Goal: Information Seeking & Learning: Learn about a topic

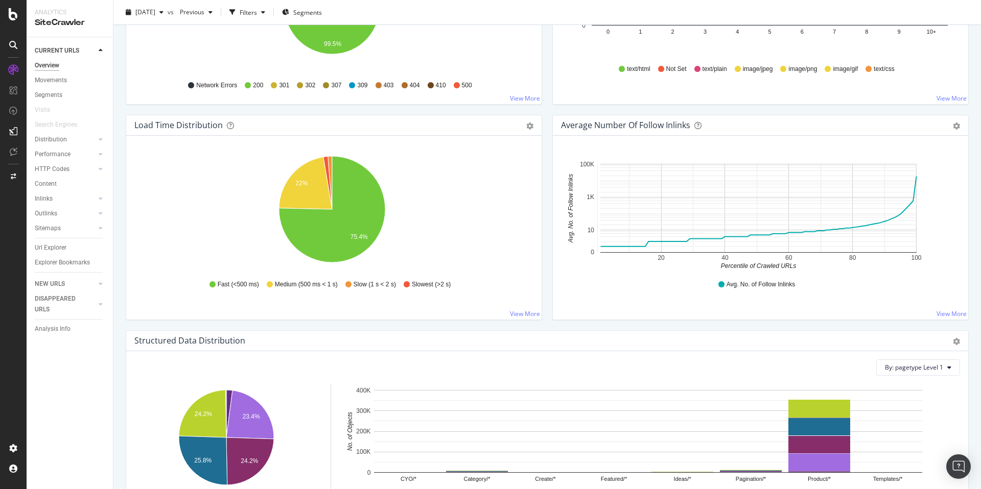
scroll to position [467, 0]
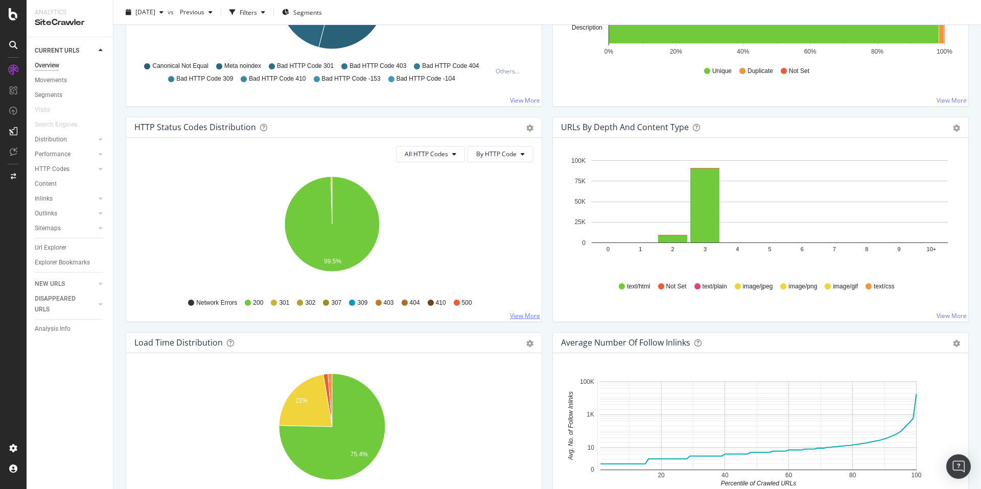
click at [514, 313] on link "View More" at bounding box center [525, 316] width 30 height 9
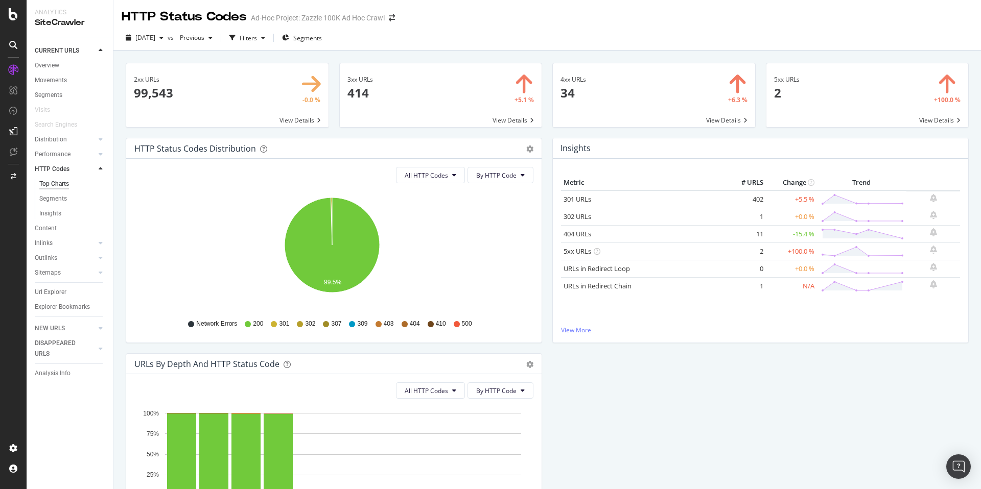
click at [861, 93] on span at bounding box center [867, 95] width 202 height 64
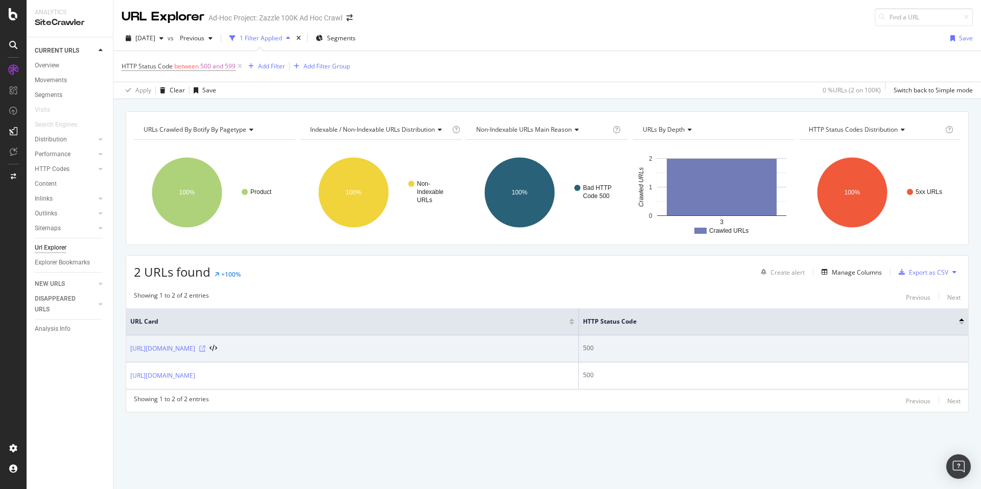
click at [205, 349] on icon at bounding box center [202, 349] width 6 height 6
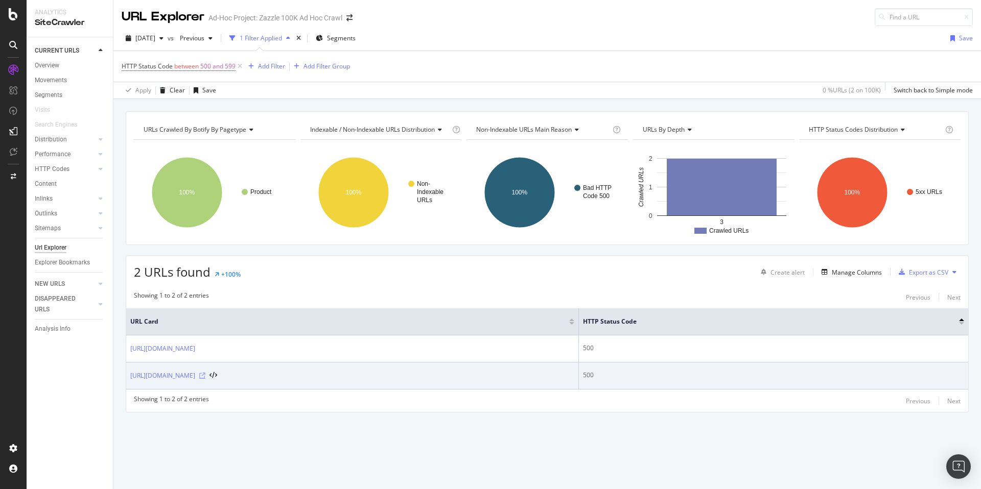
click at [205, 375] on icon at bounding box center [202, 376] width 6 height 6
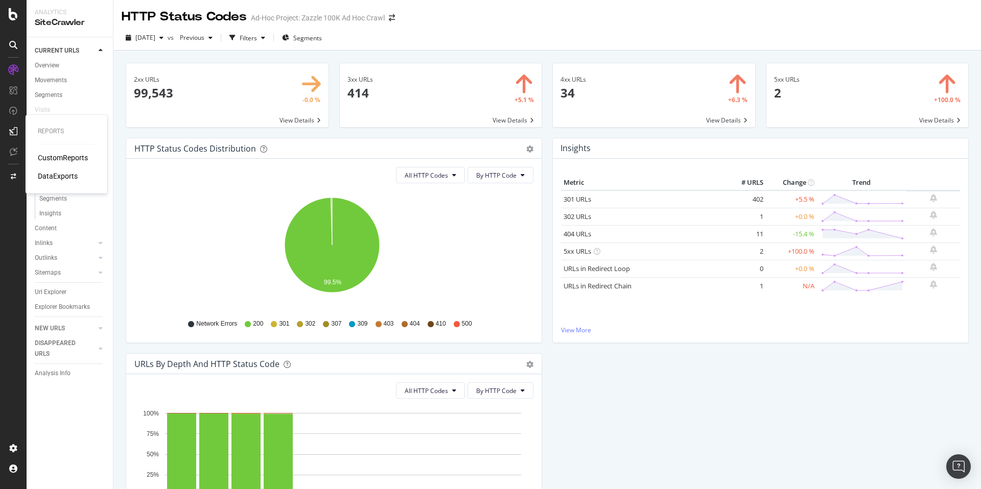
click at [52, 160] on div "CustomReports" at bounding box center [63, 158] width 50 height 10
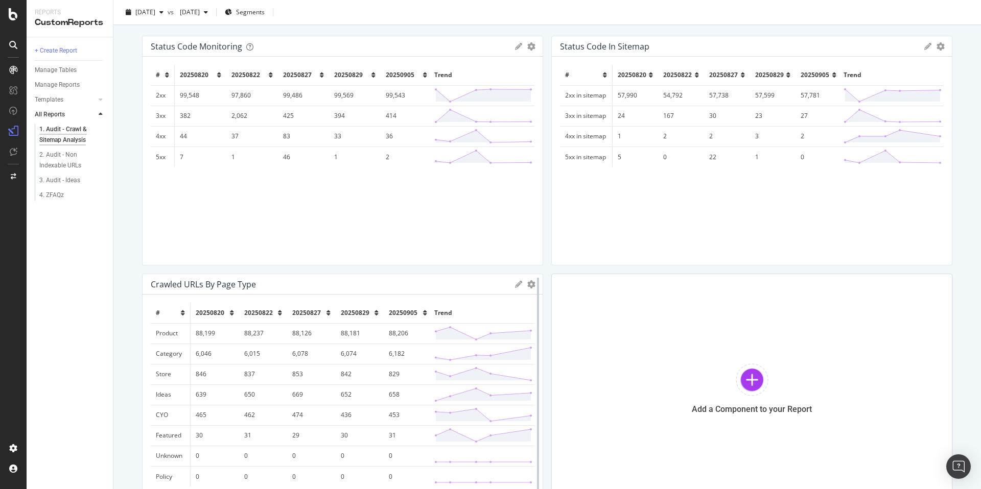
scroll to position [113, 0]
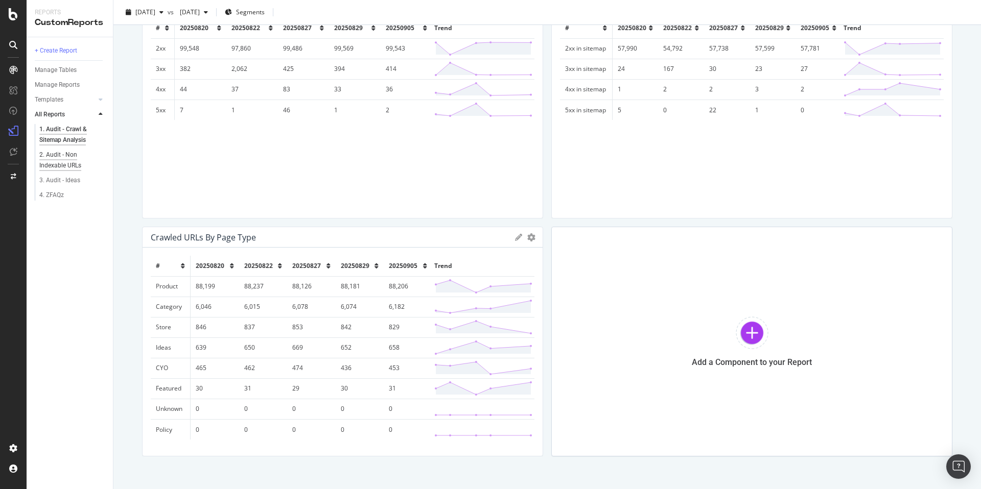
click at [69, 156] on div "2. Audit - Non Indexable URLs" at bounding box center [68, 160] width 59 height 21
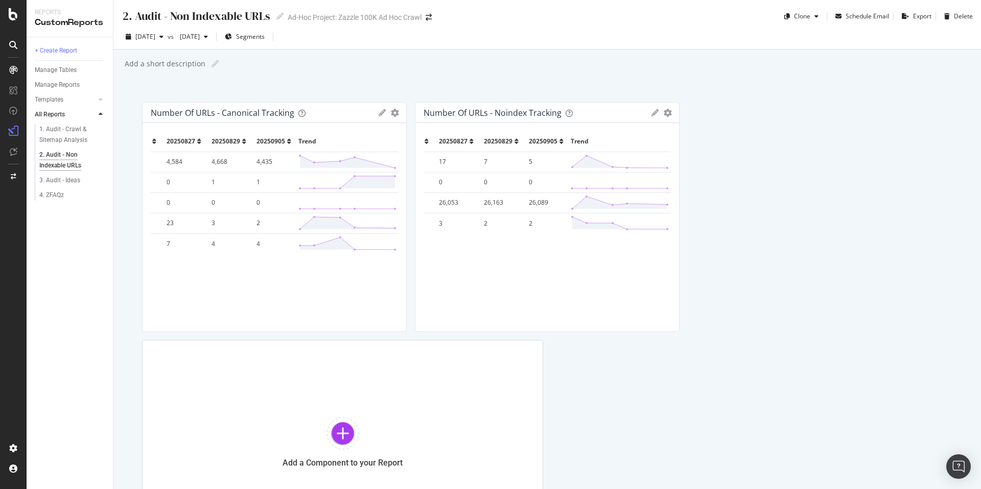
scroll to position [0, 118]
click at [59, 179] on div "3. Audit - Ideas" at bounding box center [59, 180] width 41 height 11
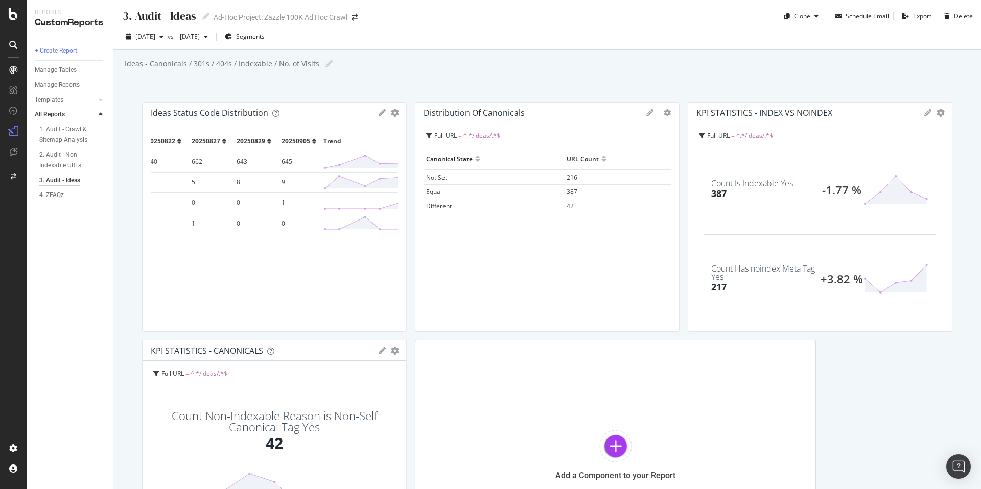
scroll to position [0, 115]
click at [62, 196] on div "4. ZFAQz" at bounding box center [51, 195] width 25 height 11
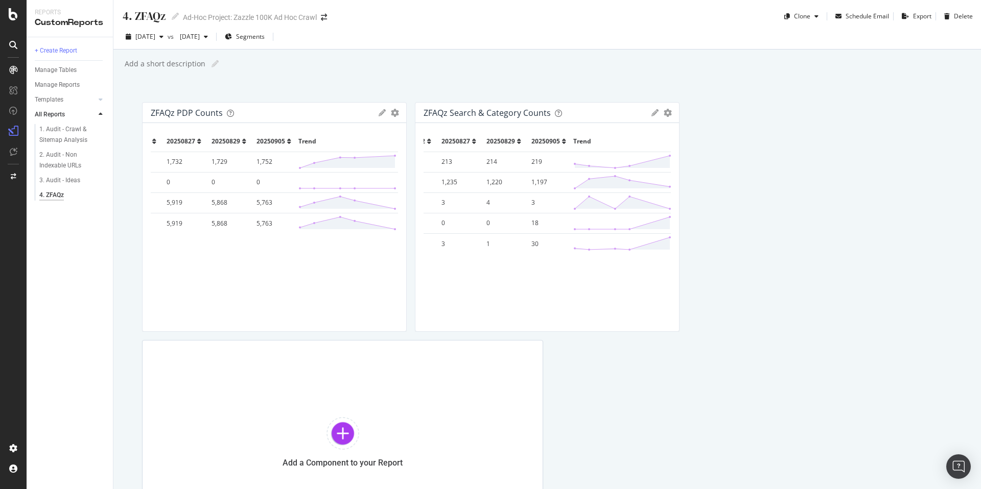
scroll to position [0, 168]
drag, startPoint x: 614, startPoint y: 315, endPoint x: 637, endPoint y: 313, distance: 23.1
click at [634, 313] on div "# 20250820 20250822 20250827 20250829 20250905 Trend 1+ ZFAQz /c/ pages 215 214…" at bounding box center [550, 227] width 247 height 192
click at [643, 311] on div "# 20250820 20250822 20250827 20250829 20250905 Trend 1+ ZFAQz /c/ pages 215 214…" at bounding box center [547, 227] width 247 height 192
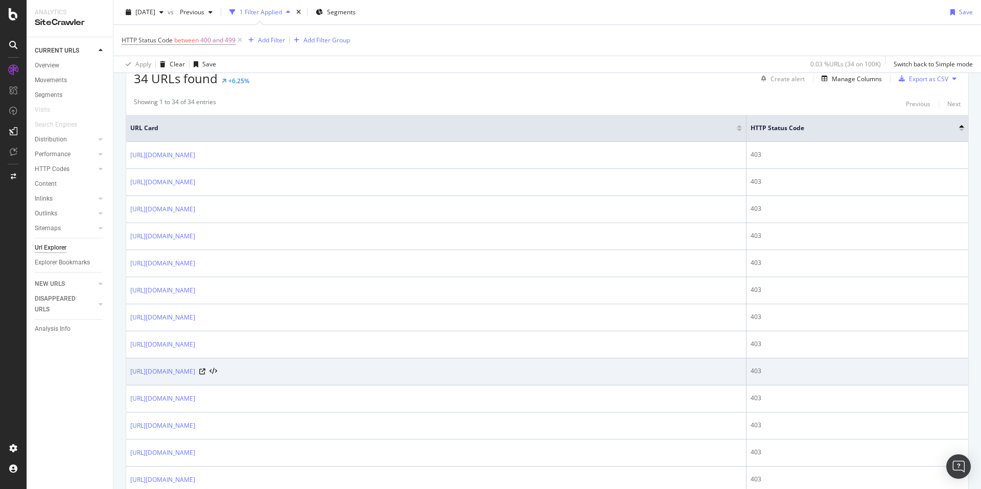
scroll to position [392, 0]
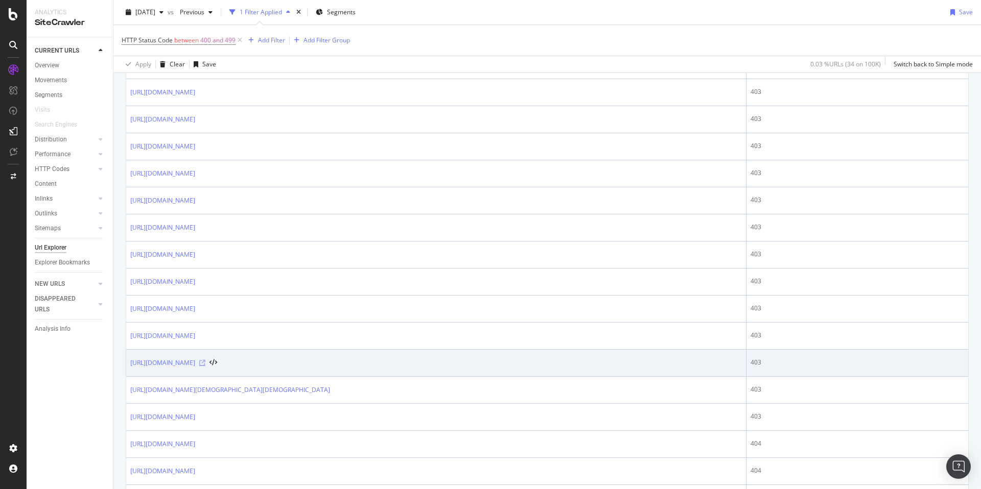
click at [205, 364] on icon at bounding box center [202, 363] width 6 height 6
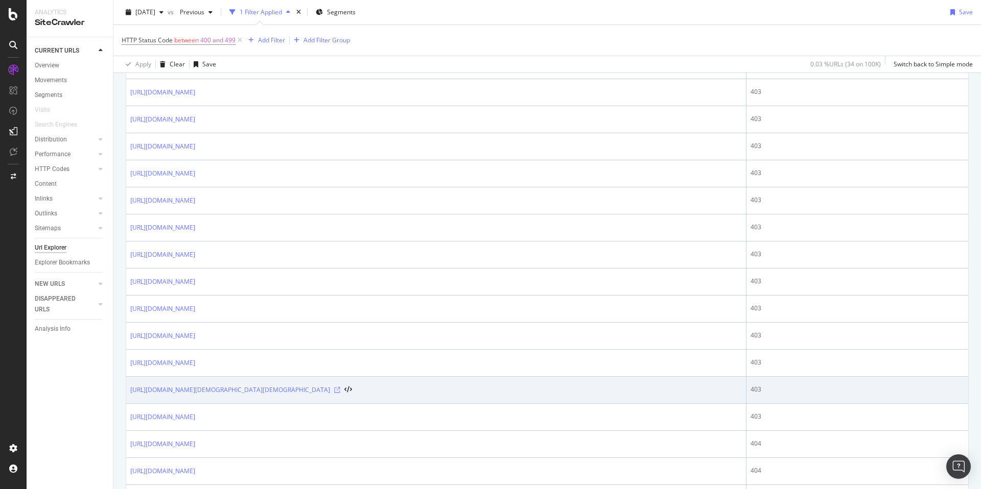
click at [340, 389] on icon at bounding box center [337, 390] width 6 height 6
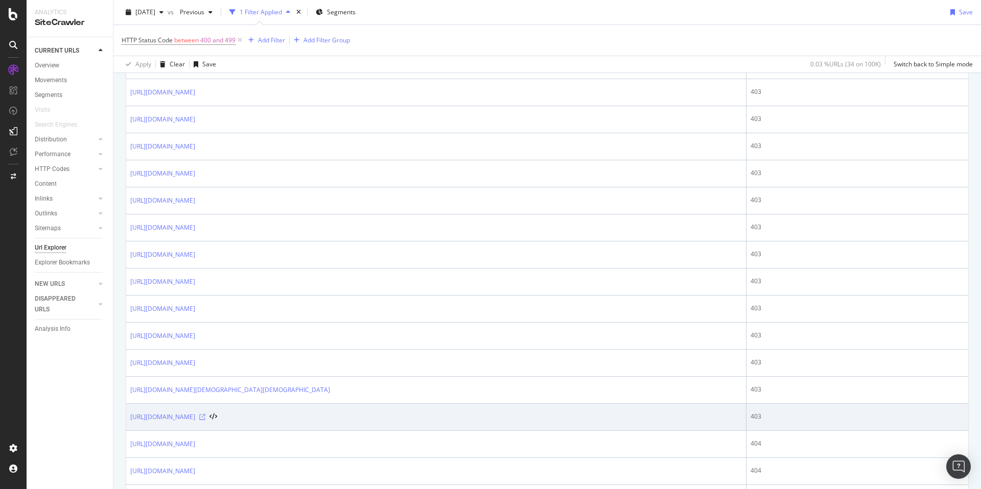
click at [205, 415] on icon at bounding box center [202, 417] width 6 height 6
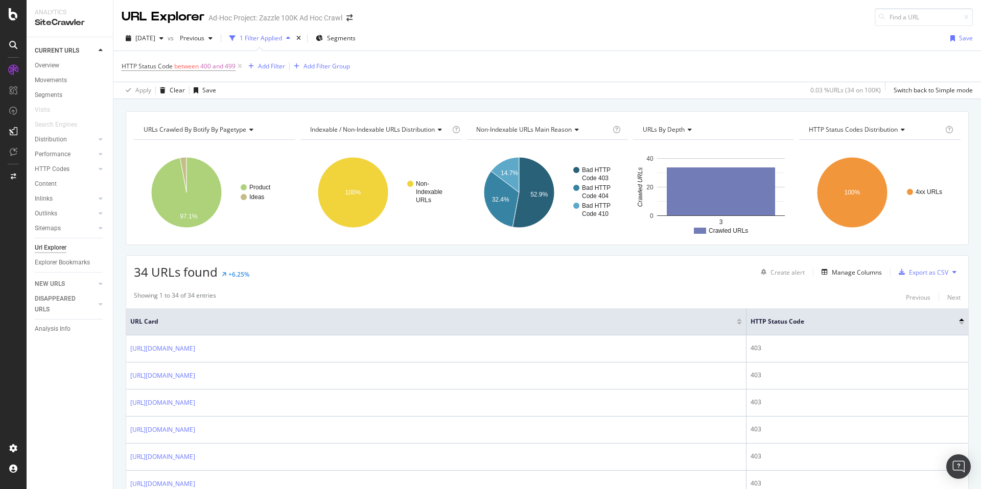
scroll to position [673, 0]
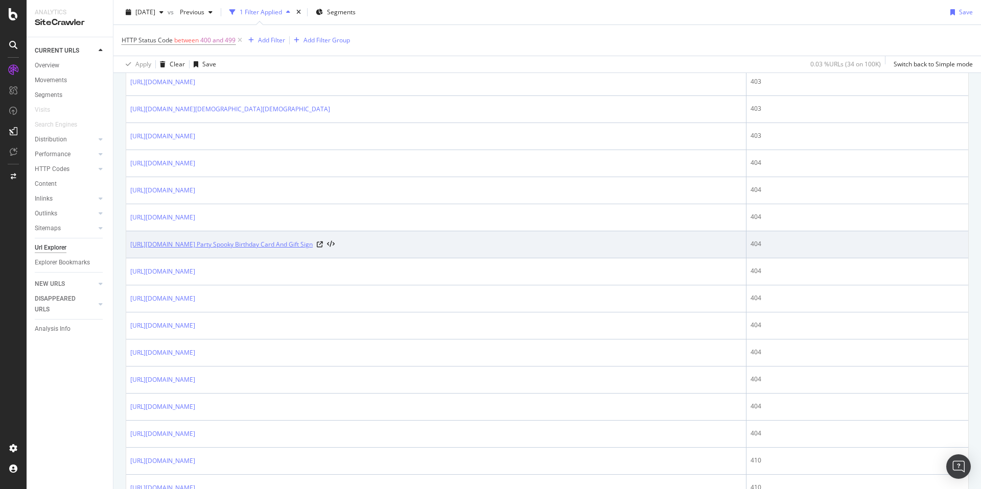
click at [313, 248] on link "https://www.zazzle.com/ideas/occasions/Halloween Party Spooky Birthday Card And…" at bounding box center [221, 245] width 182 height 10
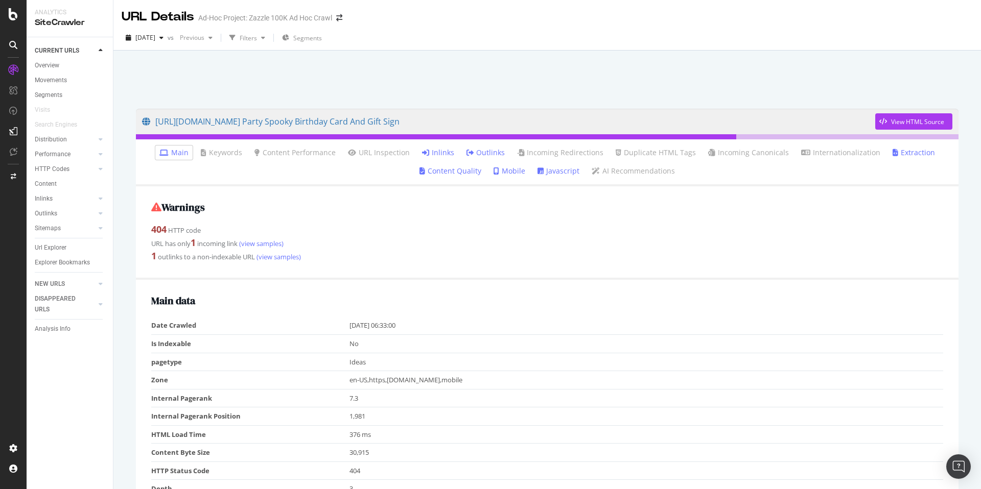
click at [438, 148] on link "Inlinks" at bounding box center [438, 153] width 32 height 10
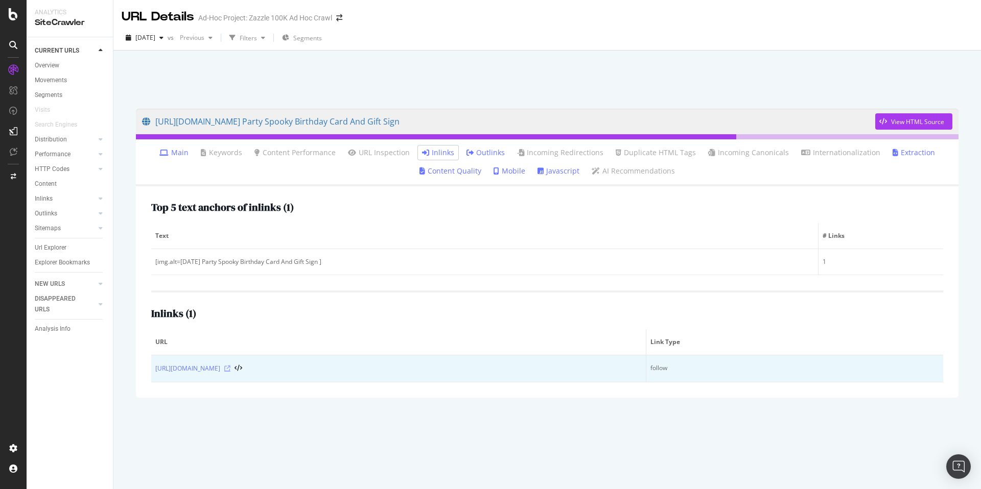
click at [230, 367] on icon at bounding box center [227, 369] width 6 height 6
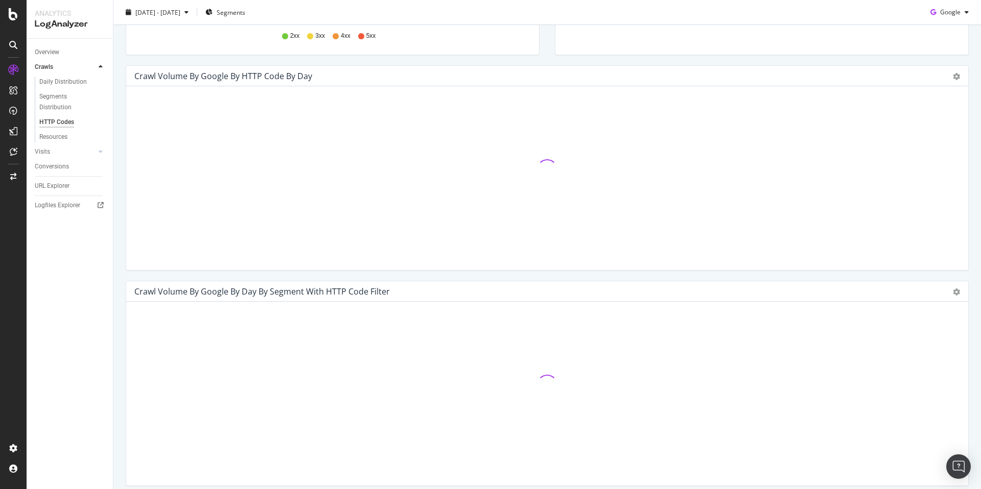
scroll to position [277, 0]
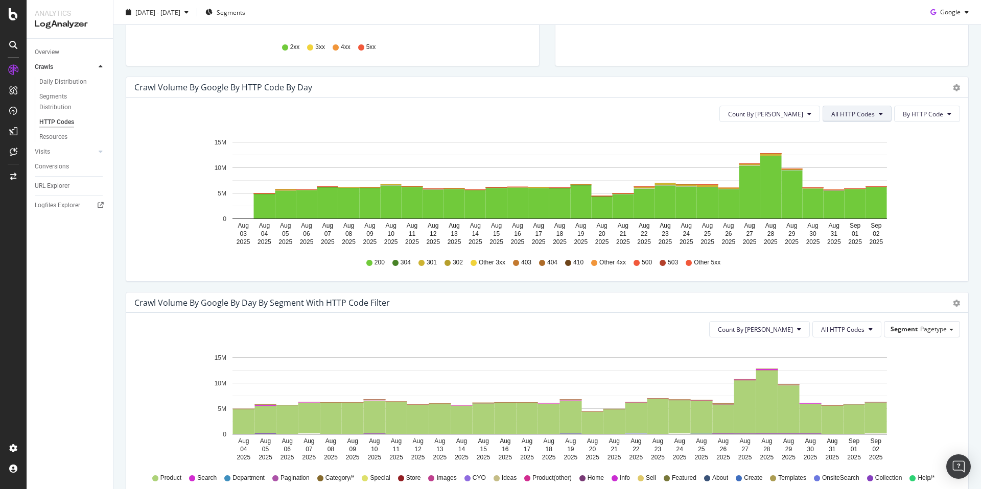
click at [858, 116] on span "All HTTP Codes" at bounding box center [852, 114] width 43 height 9
click at [863, 208] on span "4xx family" at bounding box center [851, 209] width 52 height 9
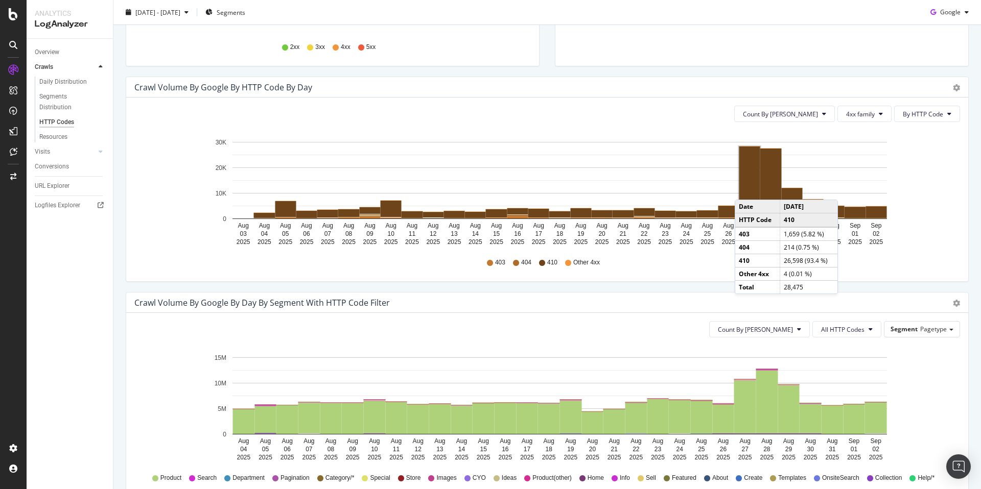
click at [745, 189] on rect "A chart." at bounding box center [749, 180] width 21 height 67
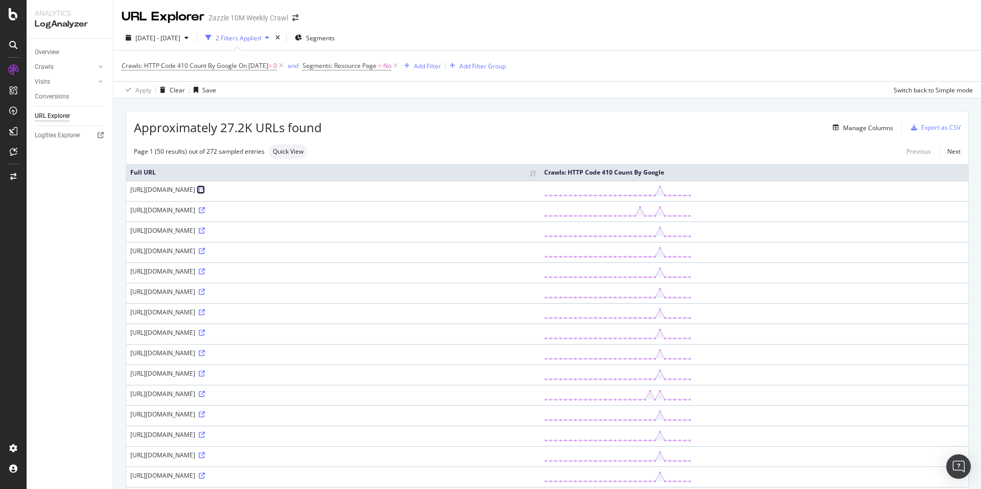
click at [205, 189] on icon at bounding box center [202, 190] width 6 height 6
click at [205, 210] on icon at bounding box center [202, 210] width 6 height 6
click at [468, 232] on div "https://www.zazzle.com/2021_2022_school_year_white_smoke_calendar_by_janz_mouse…" at bounding box center [333, 230] width 406 height 9
click at [205, 232] on icon at bounding box center [202, 231] width 6 height 6
click at [332, 209] on div "https://www.zazzle.com/1940s_men_in_hats_neck_tie-151456751312587039" at bounding box center [333, 210] width 406 height 9
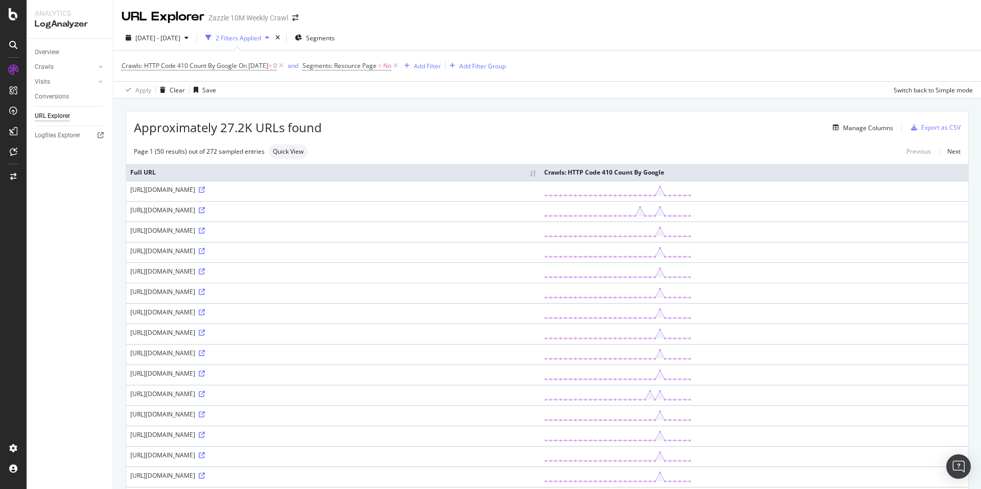
click at [332, 209] on div "https://www.zazzle.com/1940s_men_in_hats_neck_tie-151456751312587039" at bounding box center [333, 210] width 406 height 9
copy div "151456751312587039"
click at [437, 230] on div "https://www.zazzle.com/2021_2022_school_year_white_smoke_calendar_by_janz_mouse…" at bounding box center [333, 230] width 406 height 9
copy div "144757241287363458"
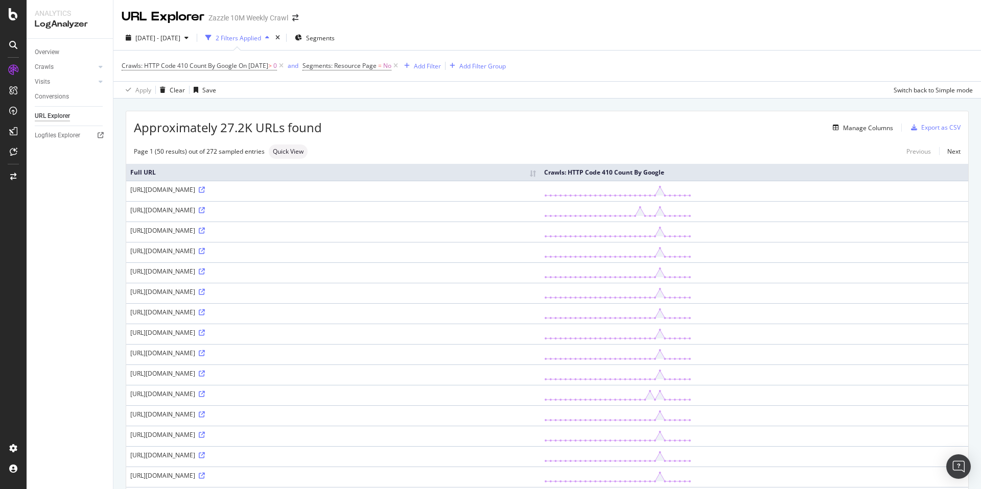
click at [383, 249] on div "https://www.zazzle.com/23_black_white_abstract_tribal_tattoo_art_square_sticker…" at bounding box center [333, 251] width 406 height 9
copy div "256851111883531804"
click at [379, 271] on div "https://www.zazzle.com/36x24_trend_abstract_art_canvas_black_white_green-256488…" at bounding box center [333, 271] width 406 height 9
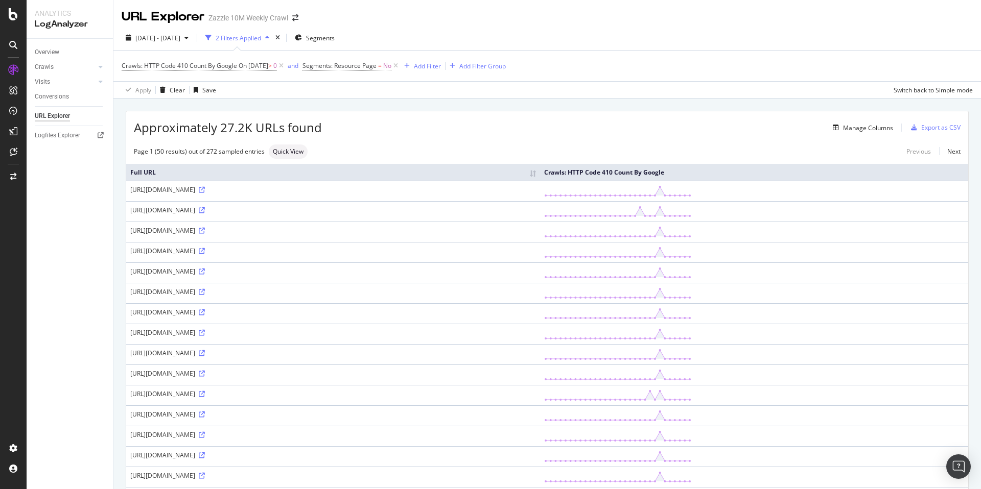
copy div "256488013361838686"
click at [343, 289] on div "https://www.zazzle.com/8_bits_retro_gamers_baby_bodysuit-235503344429095378" at bounding box center [333, 292] width 406 height 9
copy div "235503344429095378"
click at [379, 313] on div "https://www.zazzle.com/a_giraffe_who_loves_ranch_t_shirt_picture_ledge-25646272…" at bounding box center [333, 312] width 406 height 9
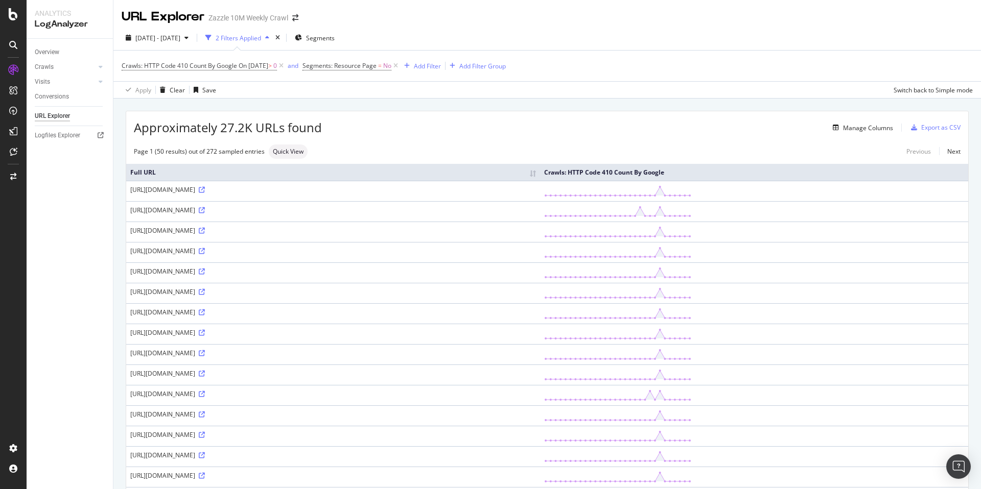
click at [379, 313] on div "https://www.zazzle.com/a_giraffe_who_loves_ranch_t_shirt_picture_ledge-25646272…" at bounding box center [333, 312] width 406 height 9
copy div "256462729882635481"
click at [426, 332] on div "https://www.zazzle.com/abstract_photography_floral_natural_environment_throw_pi…" at bounding box center [333, 332] width 406 height 9
copy div "256772253260407685"
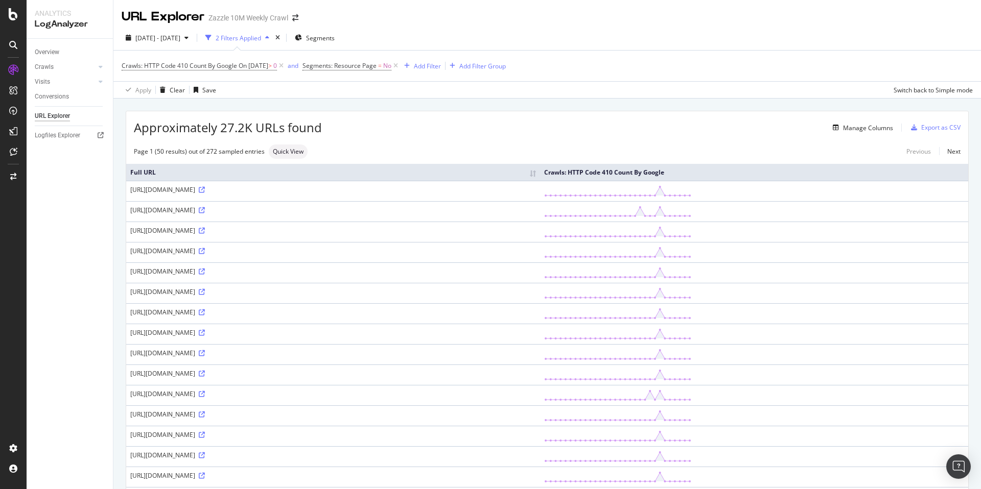
click at [392, 357] on div "https://www.zazzle.com/actually_all_of_my_systems_are_nervous_cat_funny_hoodie-…" at bounding box center [333, 353] width 406 height 9
click at [392, 356] on div "https://www.zazzle.com/actually_all_of_my_systems_are_nervous_cat_funny_hoodie-…" at bounding box center [333, 353] width 406 height 9
copy div "256237335822308525"
click at [379, 374] on div "https://www.zazzle.com/adorable_green_happy_nature_iguana_lizard_visor-25666908…" at bounding box center [333, 373] width 406 height 9
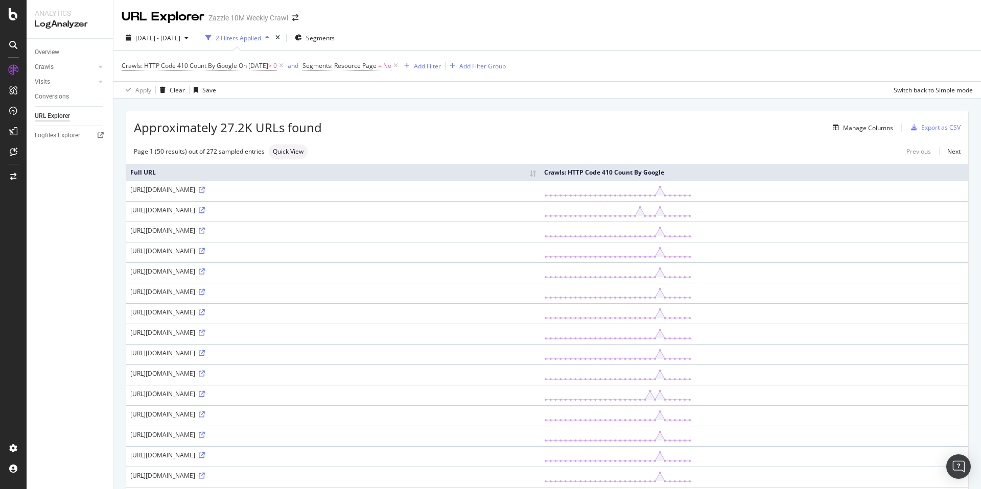
copy div "256669085620628460"
click at [411, 395] on div "https://www.zazzle.com/adventure_is_out_there_but_then_again_so_are_seria_t_shi…" at bounding box center [333, 394] width 406 height 9
copy div "256035112740599148"
click at [418, 411] on div "https://www.zazzle.com/african_woman_i_didnt_choose_to_be_black_i_just_g_sweats…" at bounding box center [333, 414] width 406 height 9
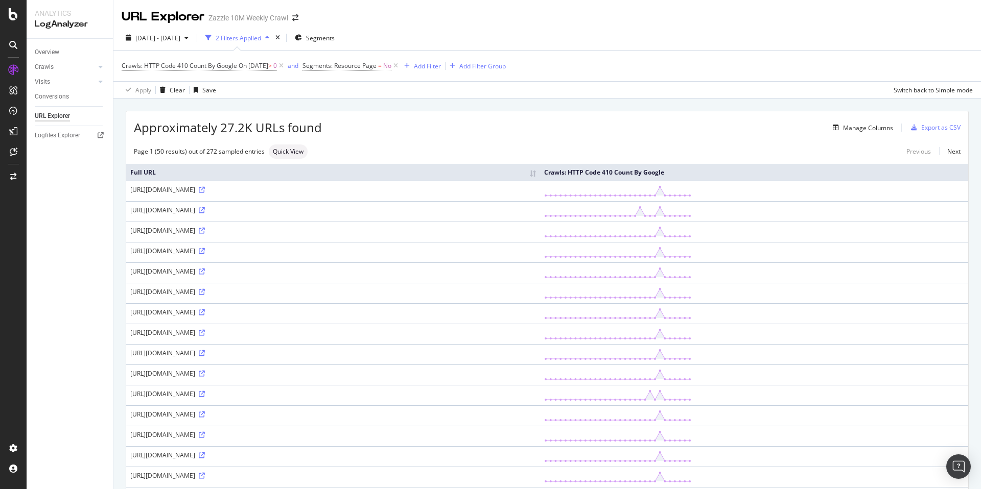
click at [418, 411] on div "https://www.zazzle.com/african_woman_i_didnt_choose_to_be_black_i_just_g_sweats…" at bounding box center [333, 414] width 406 height 9
click at [369, 433] on div "https://www.zazzle.com/aircraft_mechanic_embroidered_baseball_hat-2333602538140…" at bounding box center [333, 435] width 406 height 9
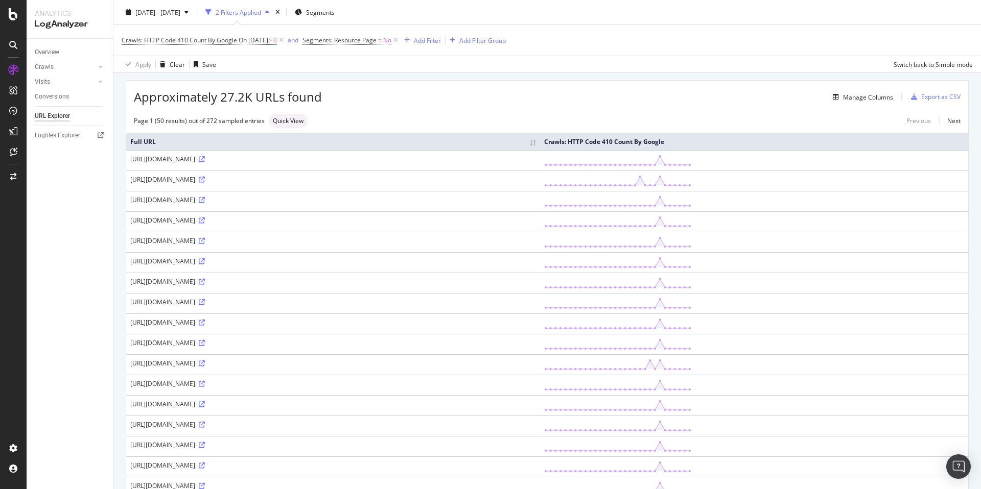
scroll to position [197, 0]
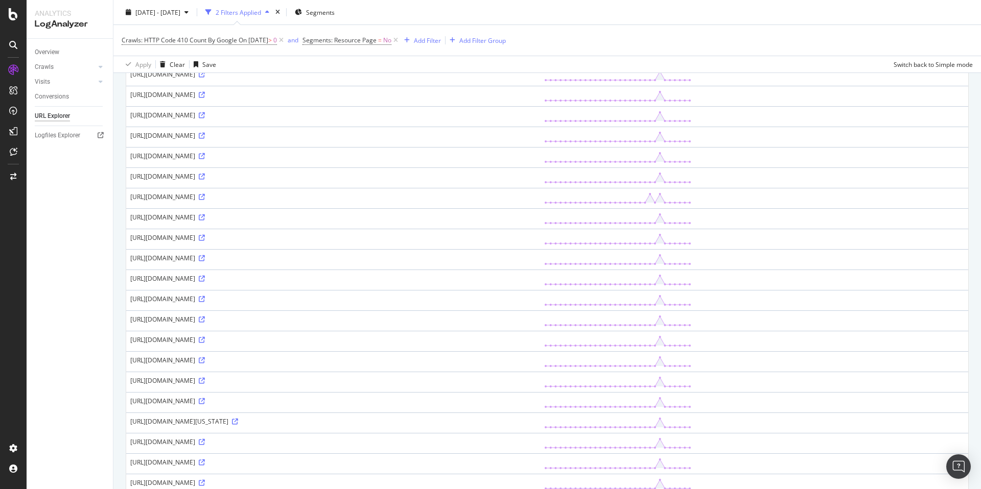
click at [309, 260] on div "https://www.zazzle.com/albanian_flag_flip_flops-256525696891052556" at bounding box center [333, 258] width 406 height 9
drag, startPoint x: 309, startPoint y: 260, endPoint x: 418, endPoint y: 220, distance: 116.3
click at [309, 260] on div "https://www.zazzle.com/albanian_flag_flip_flops-256525696891052556" at bounding box center [333, 258] width 406 height 9
click at [336, 278] on div "https://www.zazzle.com/all_i_need_are_the_boots_color_poster-228696853384358752" at bounding box center [333, 278] width 406 height 9
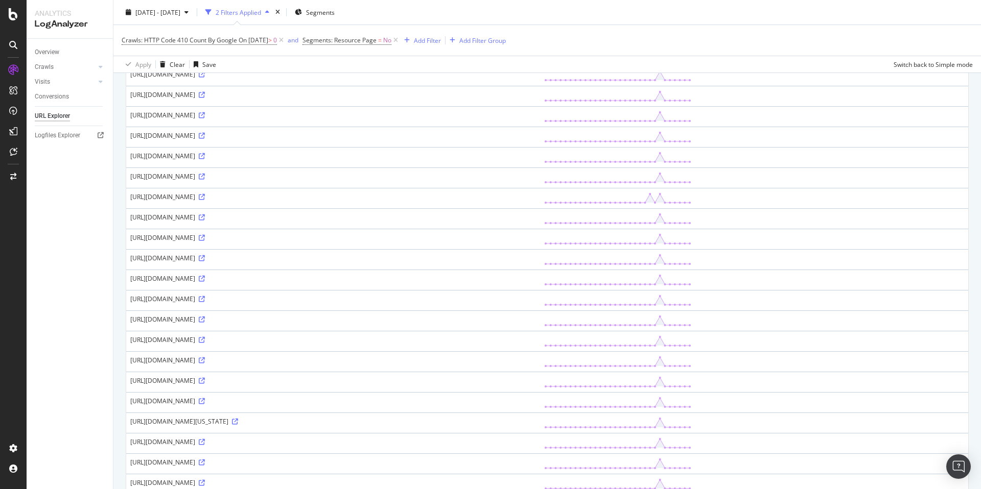
click at [283, 296] on div "https://www.zazzle.com/apostate_t_shirt-235549463861364636" at bounding box center [333, 299] width 406 height 9
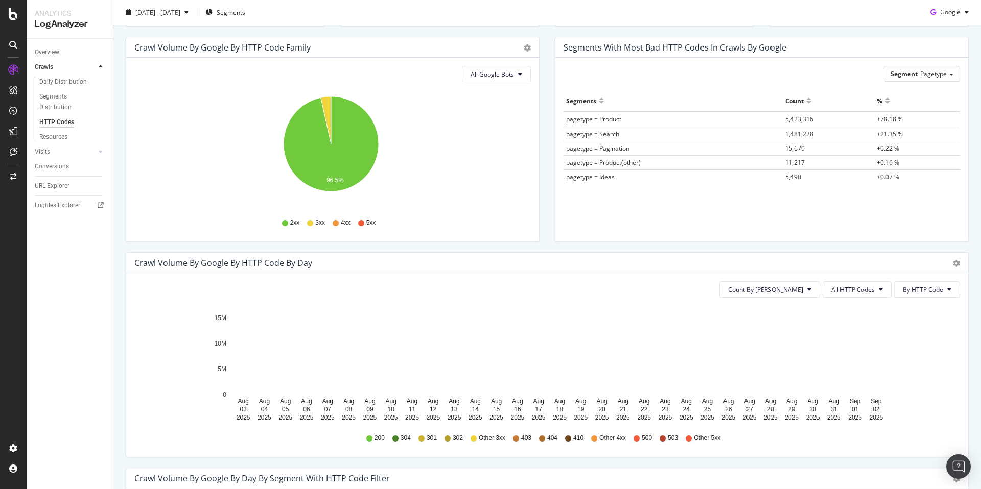
scroll to position [320, 0]
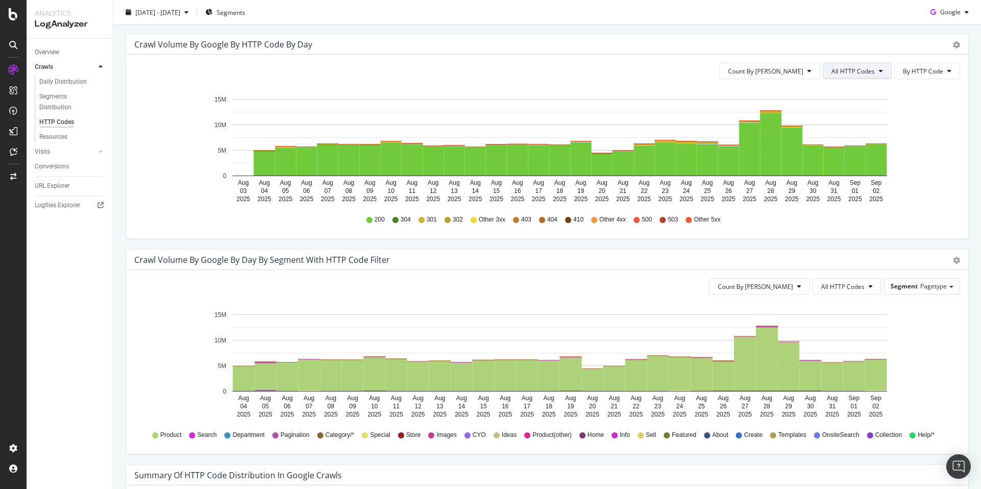
click at [878, 74] on icon at bounding box center [880, 71] width 4 height 6
click at [873, 144] on span "3xx family" at bounding box center [851, 148] width 52 height 9
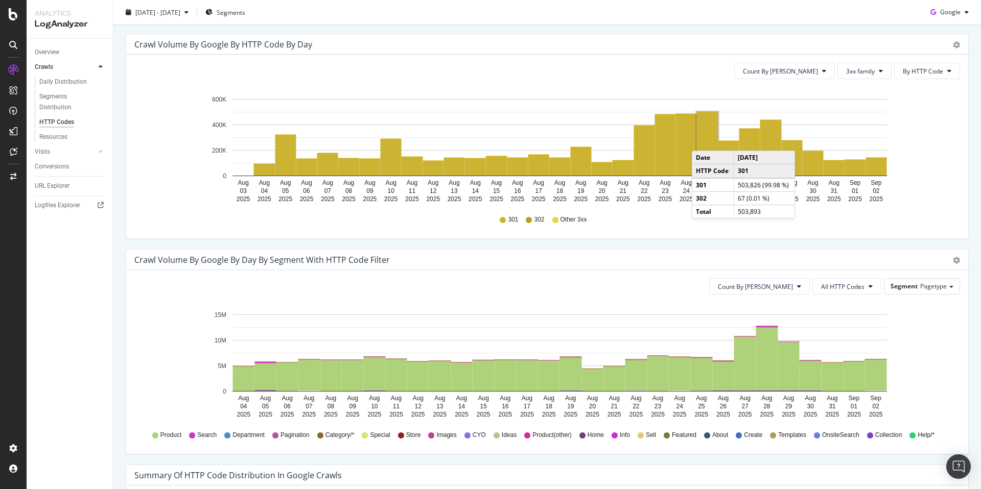
click at [702, 140] on rect "A chart." at bounding box center [707, 144] width 21 height 64
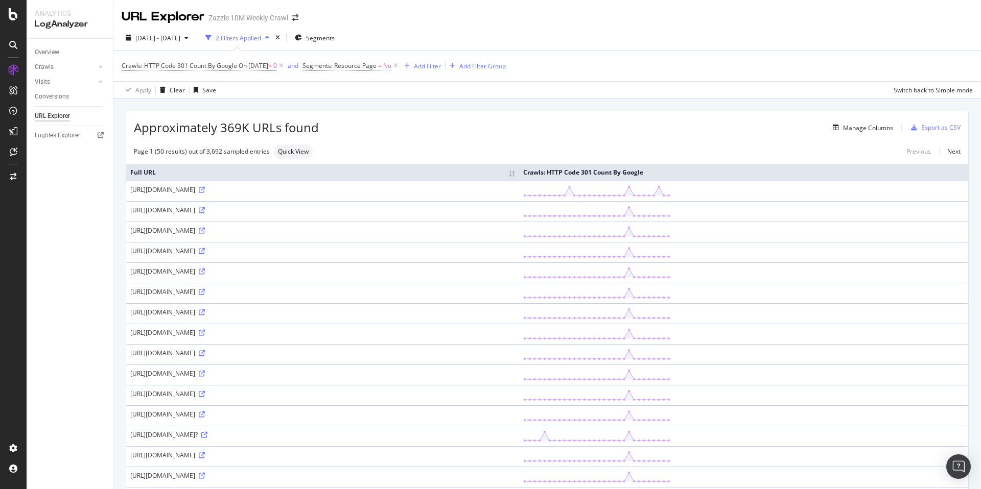
click at [345, 313] on div "http://www.zazzle.com/baton_birthday_invitation-161376161717370333" at bounding box center [322, 312] width 385 height 9
click at [205, 313] on icon at bounding box center [202, 312] width 6 height 6
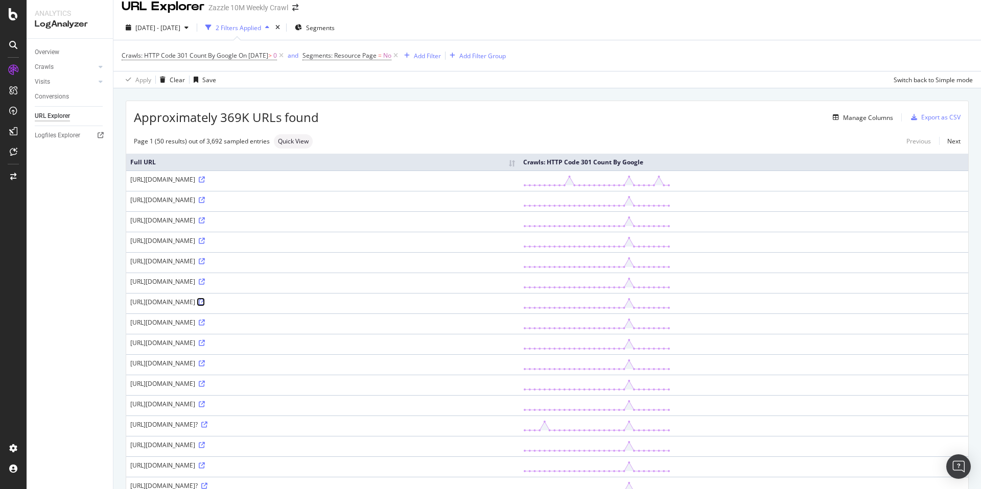
scroll to position [62, 0]
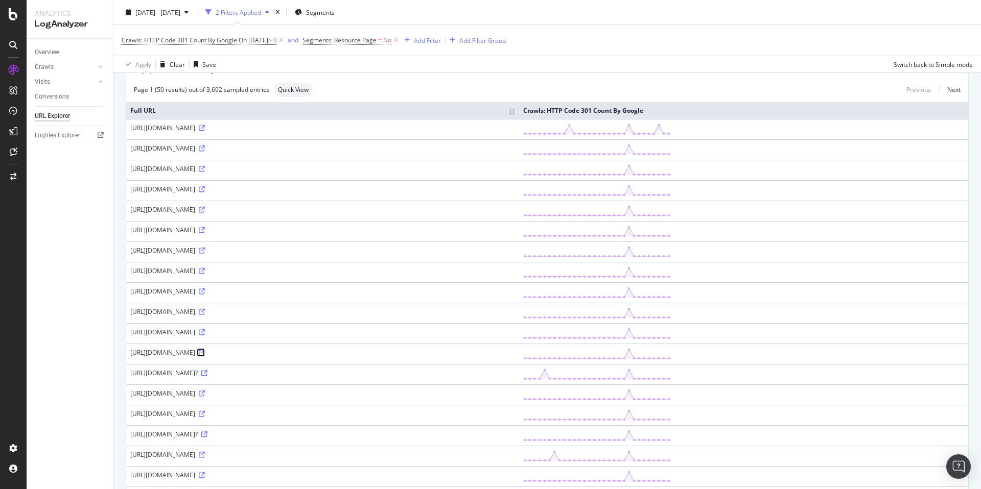
click at [205, 356] on link at bounding box center [201, 352] width 8 height 9
click at [205, 355] on link at bounding box center [201, 352] width 8 height 9
click at [248, 38] on span "On 2025-08-25" at bounding box center [254, 40] width 30 height 9
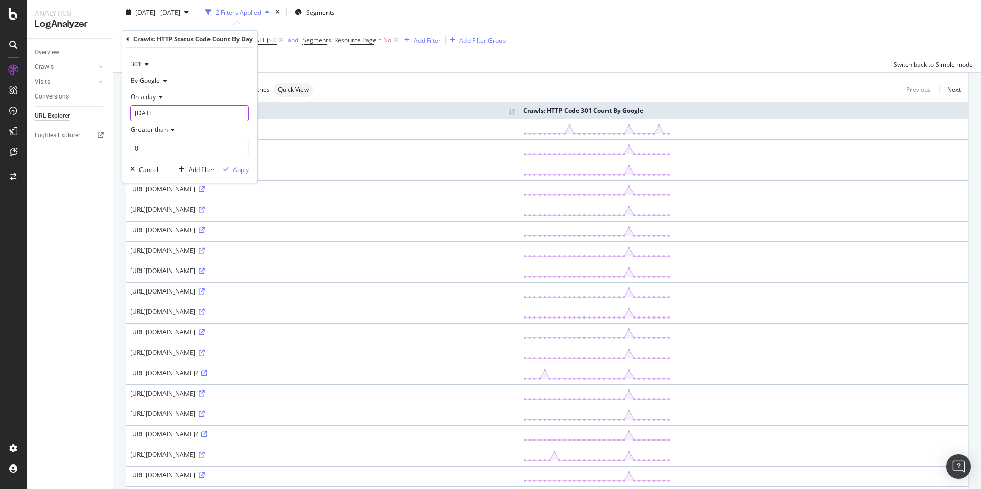
click at [185, 110] on input "2025-08-25" at bounding box center [189, 113] width 118 height 16
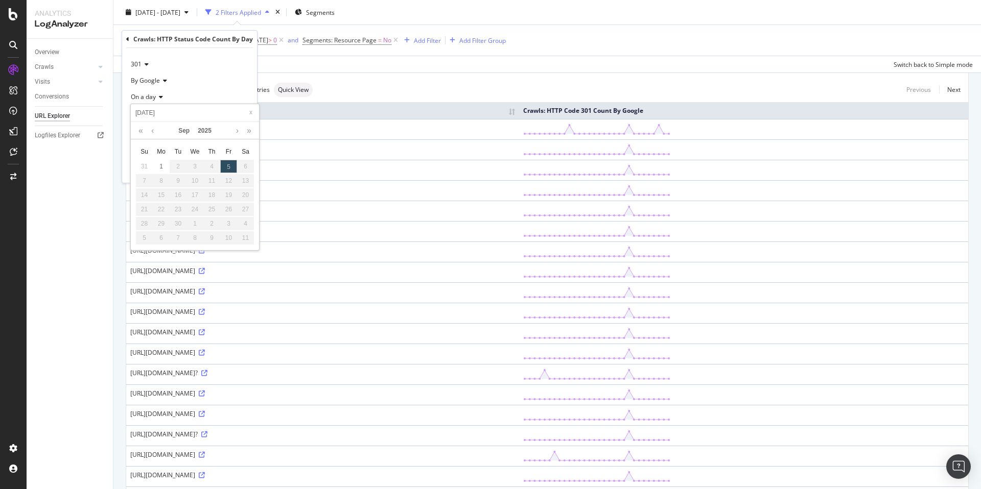
click at [158, 134] on div "Sep 2025" at bounding box center [195, 130] width 118 height 17
click at [154, 132] on link at bounding box center [153, 130] width 8 height 17
click at [224, 227] on div "29" at bounding box center [228, 223] width 17 height 13
type input "2025-08-29"
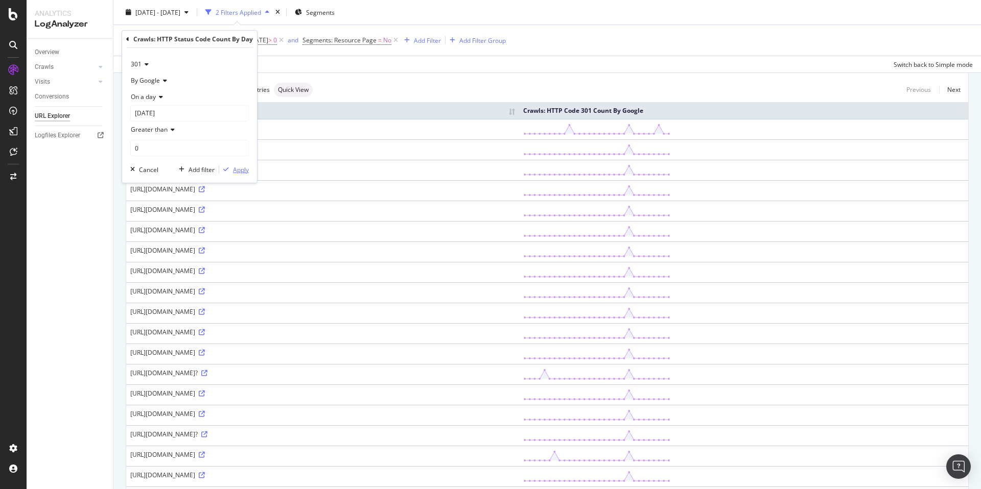
click at [242, 170] on div "Apply" at bounding box center [241, 169] width 16 height 9
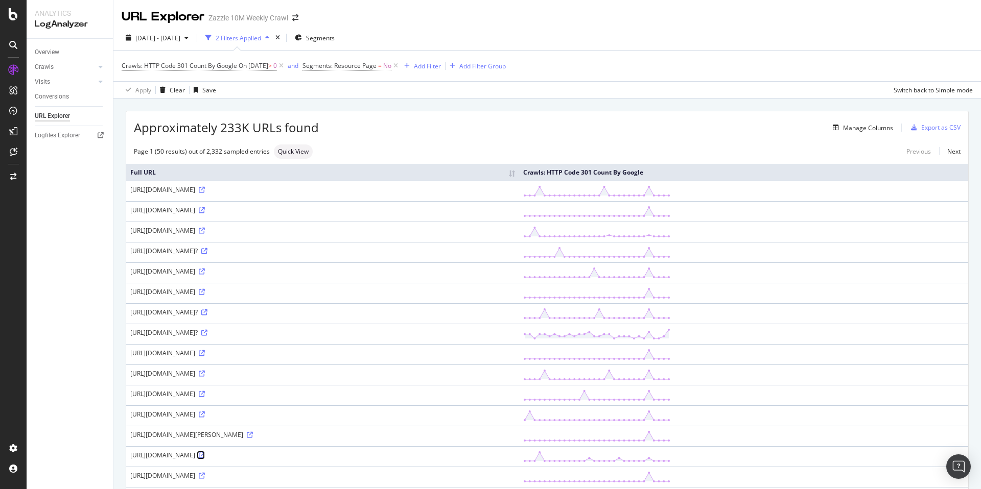
click at [205, 456] on icon at bounding box center [202, 455] width 6 height 6
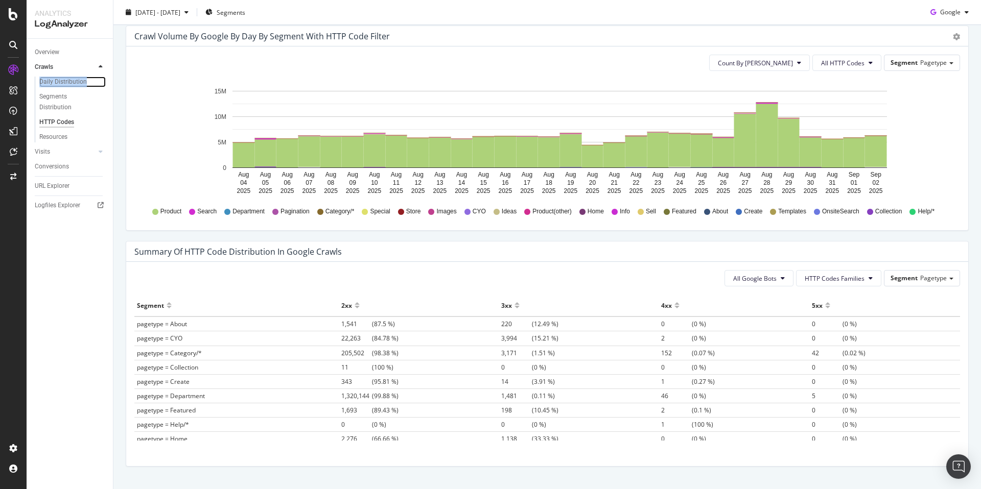
scroll to position [388, 0]
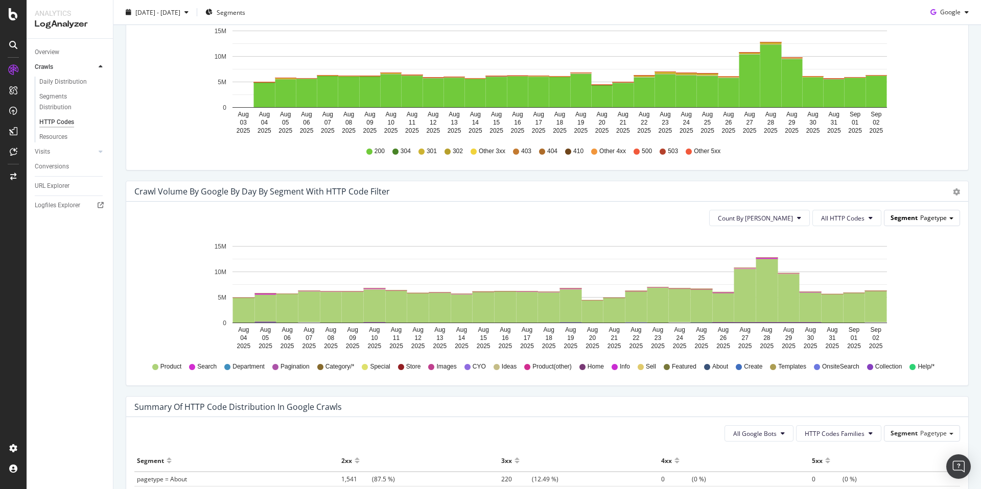
click at [923, 211] on div "Segment Pagetype" at bounding box center [921, 217] width 75 height 15
click at [928, 326] on icon "Aug 04 2025 Aug 05 2025 Aug 06 2025 Aug 07 2025 Aug 08 2025 Aug 09 2025 Aug 10 …" at bounding box center [543, 293] width 818 height 118
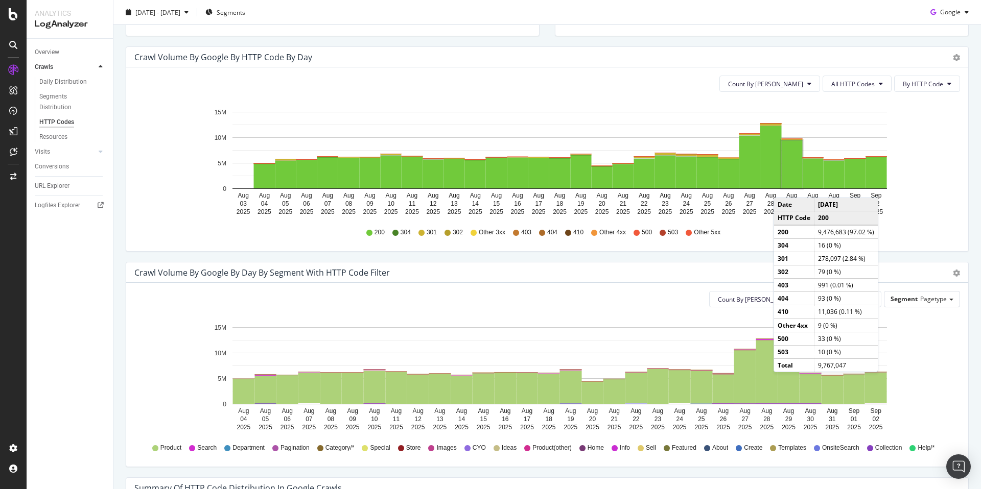
scroll to position [299, 0]
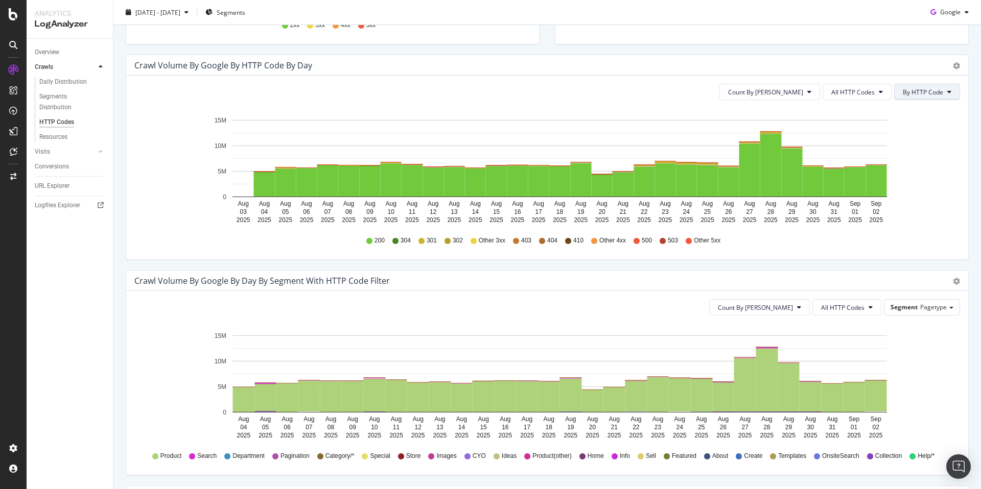
click at [910, 88] on span "By HTTP Code" at bounding box center [922, 92] width 40 height 9
click at [851, 96] on span "All HTTP Codes" at bounding box center [852, 92] width 43 height 9
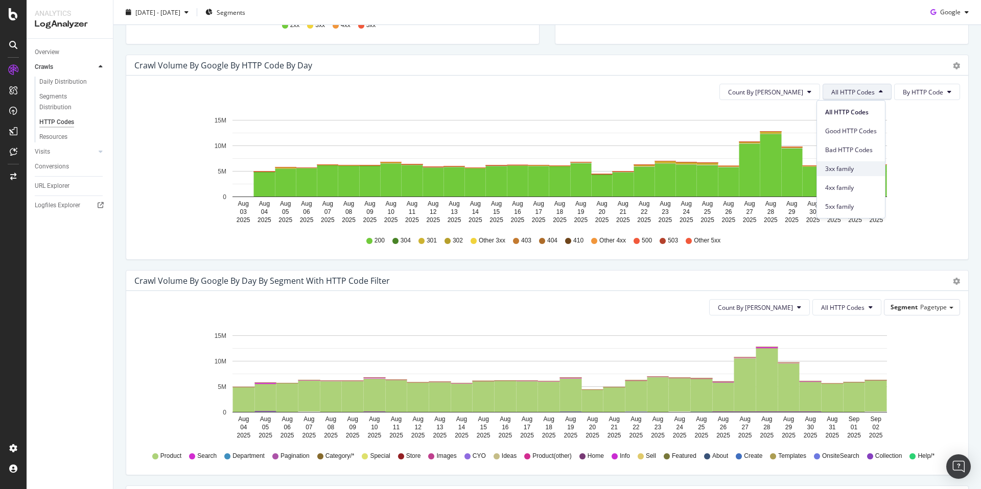
click at [860, 174] on div "3xx family" at bounding box center [851, 168] width 68 height 15
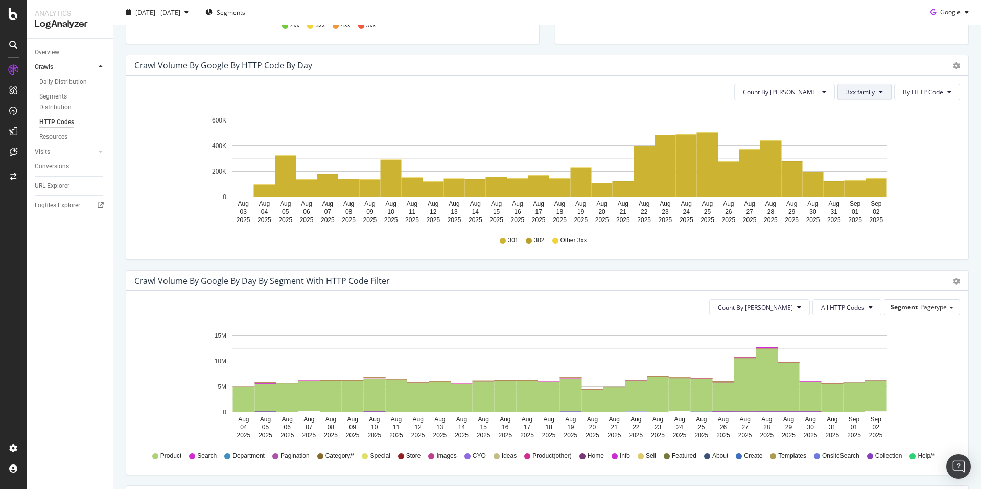
click at [846, 90] on span "3xx family" at bounding box center [860, 92] width 29 height 9
click at [867, 184] on span "4xx family" at bounding box center [865, 187] width 52 height 9
